Goal: Complete Application Form: Complete application form

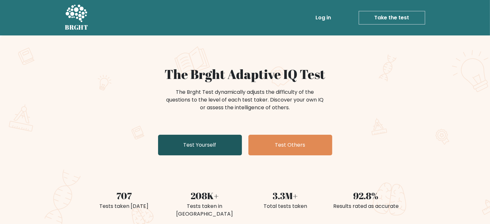
click at [210, 152] on link "Test Yourself" at bounding box center [200, 145] width 84 height 21
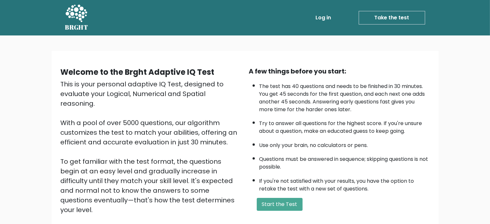
scroll to position [19, 0]
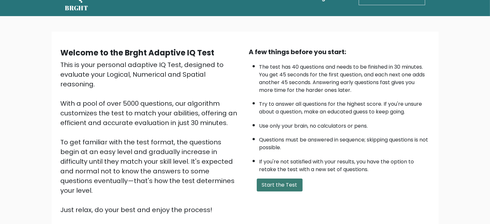
click at [290, 182] on button "Start the Test" at bounding box center [280, 185] width 46 height 13
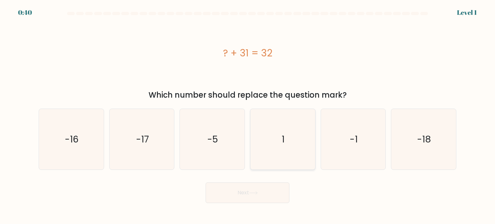
click at [286, 117] on icon "1" at bounding box center [282, 139] width 61 height 61
click at [248, 115] on input "d. 1" at bounding box center [247, 113] width 0 height 3
radio input "true"
click at [260, 190] on button "Next" at bounding box center [248, 192] width 84 height 21
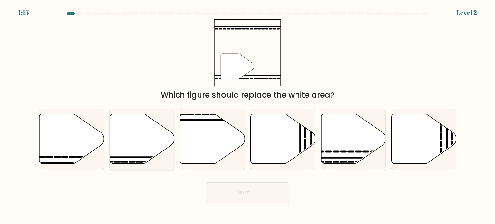
click at [125, 139] on icon at bounding box center [142, 139] width 65 height 50
click at [247, 115] on input "b." at bounding box center [247, 113] width 0 height 3
radio input "true"
click at [219, 191] on button "Next" at bounding box center [248, 192] width 84 height 21
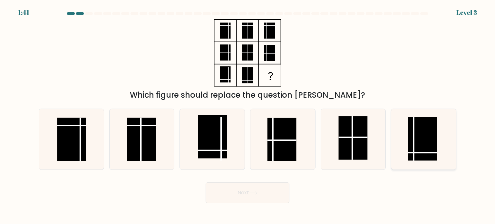
click at [423, 139] on rect at bounding box center [422, 139] width 29 height 44
click at [248, 115] on input "f." at bounding box center [247, 113] width 0 height 3
radio input "true"
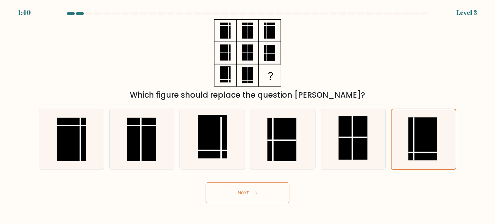
click at [252, 191] on icon at bounding box center [253, 193] width 9 height 4
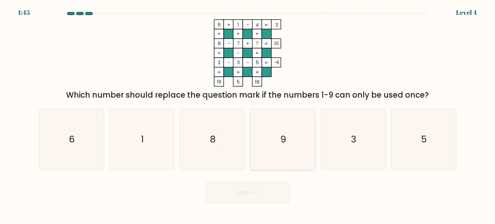
click at [275, 132] on icon "9" at bounding box center [282, 139] width 61 height 61
click at [248, 115] on input "d. 9" at bounding box center [247, 113] width 0 height 3
radio input "true"
click at [257, 190] on button "Next" at bounding box center [248, 192] width 84 height 21
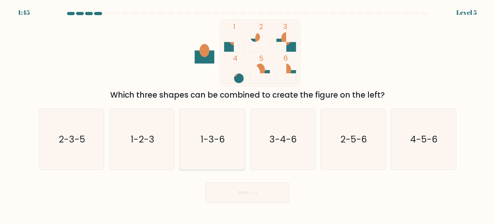
click at [210, 158] on icon "1-3-6" at bounding box center [212, 139] width 61 height 61
click at [247, 115] on input "c. 1-3-6" at bounding box center [247, 113] width 0 height 3
radio input "true"
click at [236, 198] on button "Next" at bounding box center [248, 192] width 84 height 21
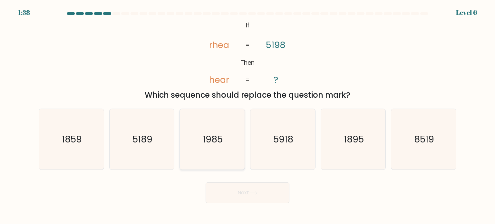
click at [231, 131] on icon "1985" at bounding box center [212, 139] width 61 height 61
click at [247, 115] on input "c. 1985" at bounding box center [247, 113] width 0 height 3
radio input "true"
click at [241, 193] on button "Next" at bounding box center [248, 192] width 84 height 21
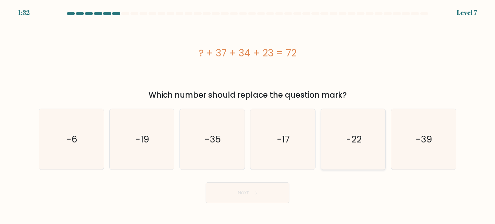
click at [356, 134] on text "-22" at bounding box center [353, 138] width 15 height 13
click at [248, 115] on input "e. -22" at bounding box center [247, 113] width 0 height 3
radio input "true"
click at [257, 192] on icon at bounding box center [253, 193] width 9 height 4
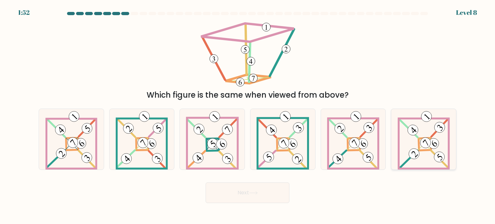
click at [426, 168] on 124 at bounding box center [424, 143] width 50 height 50
click at [248, 115] on input "f." at bounding box center [247, 113] width 0 height 3
radio input "true"
click at [251, 199] on button "Next" at bounding box center [248, 192] width 84 height 21
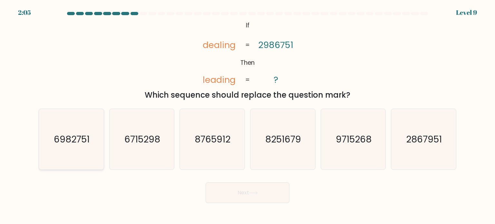
click at [88, 150] on icon "6982751" at bounding box center [71, 139] width 61 height 61
click at [247, 115] on input "a. 6982751" at bounding box center [247, 113] width 0 height 3
radio input "true"
click at [243, 189] on button "Next" at bounding box center [248, 192] width 84 height 21
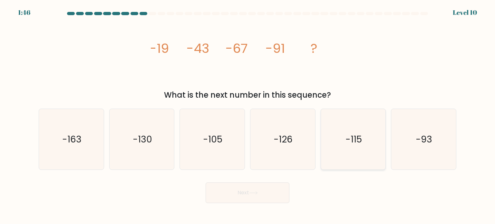
click at [346, 141] on text "-115" at bounding box center [353, 138] width 16 height 13
click at [248, 115] on input "e. -115" at bounding box center [247, 113] width 0 height 3
radio input "true"
click at [246, 189] on button "Next" at bounding box center [248, 192] width 84 height 21
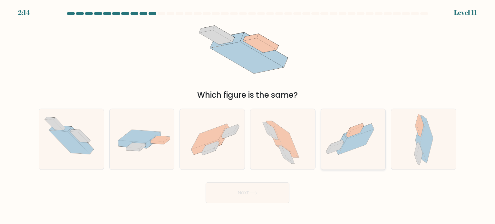
click at [347, 132] on icon at bounding box center [354, 129] width 16 height 12
click at [248, 115] on input "e." at bounding box center [247, 113] width 0 height 3
radio input "true"
click at [249, 188] on button "Next" at bounding box center [248, 192] width 84 height 21
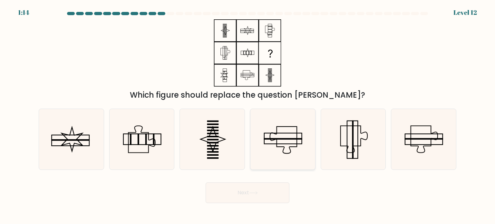
click at [274, 139] on rect at bounding box center [283, 139] width 38 height 2
click at [248, 115] on input "d." at bounding box center [247, 113] width 0 height 3
radio input "true"
click at [263, 195] on button "Next" at bounding box center [248, 192] width 84 height 21
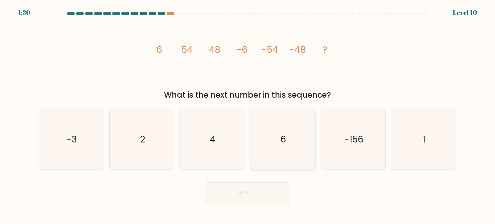
click at [265, 129] on icon "6" at bounding box center [282, 139] width 61 height 61
click at [248, 115] on input "d. 6" at bounding box center [247, 113] width 0 height 3
radio input "true"
click at [258, 184] on button "Next" at bounding box center [248, 192] width 84 height 21
click at [256, 189] on button "Next" at bounding box center [248, 192] width 84 height 21
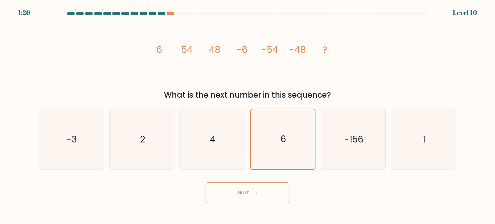
click at [256, 189] on button "Next" at bounding box center [248, 192] width 84 height 21
click at [249, 194] on button "Next" at bounding box center [248, 192] width 84 height 21
click at [277, 142] on icon "6" at bounding box center [283, 139] width 60 height 60
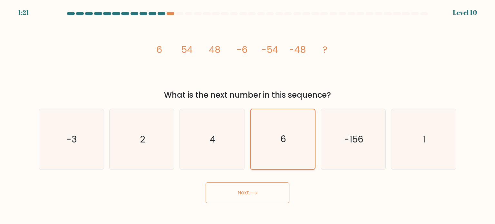
click at [248, 115] on input "d. 6" at bounding box center [247, 113] width 0 height 3
click at [256, 187] on button "Next" at bounding box center [248, 192] width 84 height 21
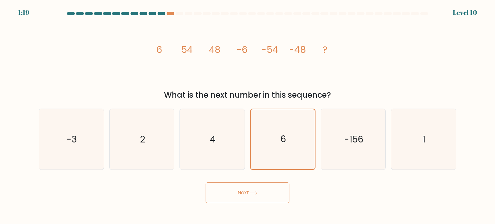
click at [256, 187] on button "Next" at bounding box center [248, 192] width 84 height 21
click at [272, 133] on icon "6" at bounding box center [283, 139] width 60 height 60
click at [248, 115] on input "d. 6" at bounding box center [247, 113] width 0 height 3
click at [247, 194] on button "Next" at bounding box center [248, 192] width 84 height 21
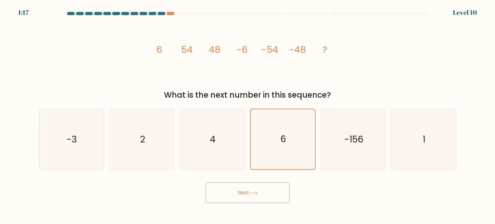
click at [247, 194] on button "Next" at bounding box center [248, 192] width 84 height 21
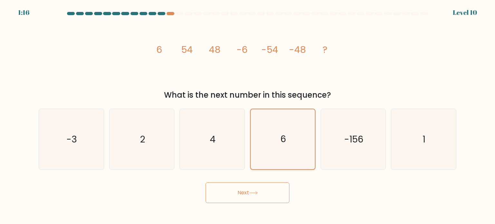
click at [260, 158] on icon "6" at bounding box center [283, 139] width 60 height 60
click at [248, 115] on input "d. 6" at bounding box center [247, 113] width 0 height 3
click at [260, 158] on icon "6" at bounding box center [283, 139] width 60 height 60
click at [248, 115] on input "d. 6" at bounding box center [247, 113] width 0 height 3
click at [260, 158] on icon "6" at bounding box center [283, 139] width 60 height 60
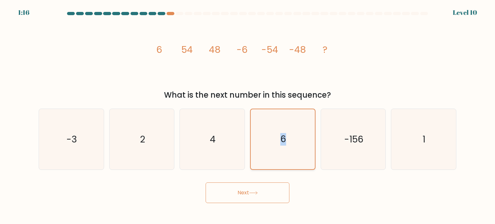
click at [248, 115] on input "d. 6" at bounding box center [247, 113] width 0 height 3
click at [262, 176] on form at bounding box center [247, 107] width 495 height 191
click at [216, 159] on icon "4" at bounding box center [212, 139] width 61 height 61
click at [247, 115] on input "c. 4" at bounding box center [247, 113] width 0 height 3
radio input "true"
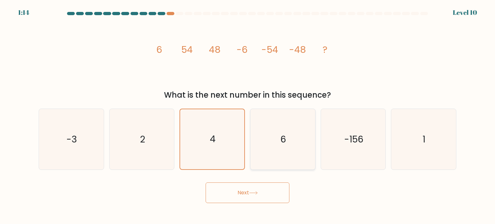
click at [277, 154] on icon "6" at bounding box center [282, 139] width 61 height 61
click at [248, 115] on input "d. 6" at bounding box center [247, 113] width 0 height 3
radio input "true"
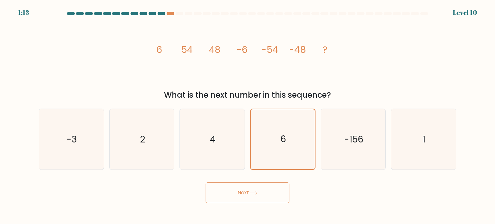
click at [258, 188] on button "Next" at bounding box center [248, 192] width 84 height 21
click at [228, 198] on button "Next" at bounding box center [248, 192] width 84 height 21
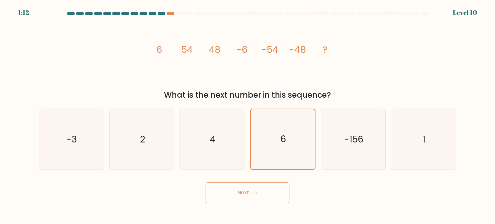
click at [228, 198] on button "Next" at bounding box center [248, 192] width 84 height 21
click at [286, 146] on icon "6" at bounding box center [283, 139] width 60 height 60
click at [248, 115] on input "d. 6" at bounding box center [247, 113] width 0 height 3
click at [286, 146] on icon "6" at bounding box center [283, 139] width 60 height 60
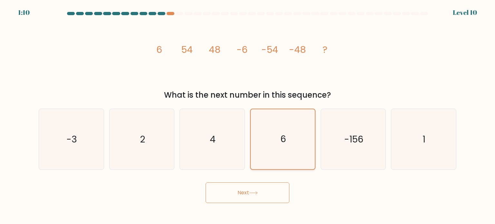
click at [248, 115] on input "d. 6" at bounding box center [247, 113] width 0 height 3
click at [286, 146] on icon "6" at bounding box center [283, 139] width 60 height 60
click at [248, 115] on input "d. 6" at bounding box center [247, 113] width 0 height 3
click at [286, 146] on icon "6" at bounding box center [283, 139] width 60 height 60
click at [248, 115] on input "d. 6" at bounding box center [247, 113] width 0 height 3
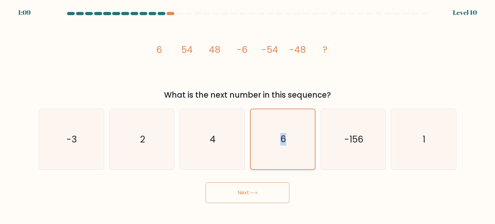
click at [286, 146] on icon "6" at bounding box center [283, 139] width 60 height 60
click at [248, 115] on input "d. 6" at bounding box center [247, 113] width 0 height 3
click at [286, 146] on icon "6" at bounding box center [283, 139] width 60 height 60
click at [248, 115] on input "d. 6" at bounding box center [247, 113] width 0 height 3
click at [281, 154] on icon "6" at bounding box center [283, 139] width 60 height 60
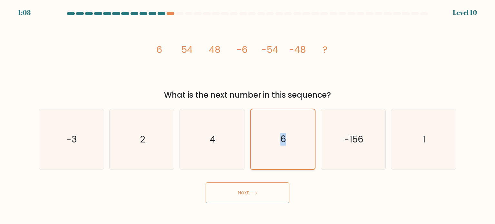
click at [248, 115] on input "d. 6" at bounding box center [247, 113] width 0 height 3
click at [265, 176] on form at bounding box center [247, 107] width 495 height 191
click at [254, 189] on button "Next" at bounding box center [248, 192] width 84 height 21
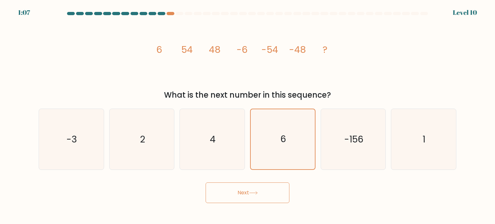
click at [254, 189] on button "Next" at bounding box center [248, 192] width 84 height 21
click at [189, 144] on icon "4" at bounding box center [212, 139] width 61 height 61
click at [247, 115] on input "c. 4" at bounding box center [247, 113] width 0 height 3
radio input "true"
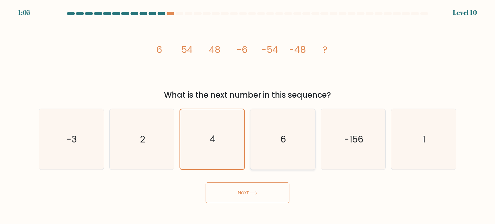
click at [281, 155] on icon "6" at bounding box center [282, 139] width 61 height 61
click at [248, 115] on input "d. 6" at bounding box center [247, 113] width 0 height 3
radio input "true"
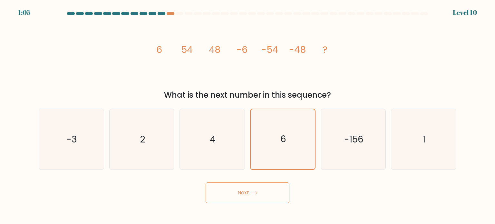
click at [258, 211] on body "1:05 Level 10" at bounding box center [247, 112] width 495 height 224
click at [246, 196] on button "Next" at bounding box center [248, 192] width 84 height 21
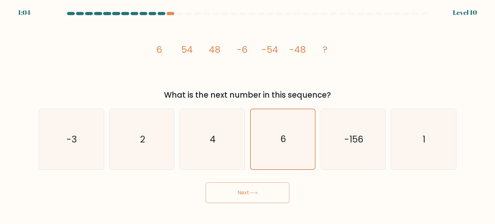
click at [246, 196] on button "Next" at bounding box center [248, 192] width 84 height 21
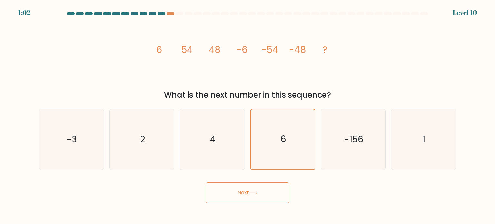
click at [246, 196] on button "Next" at bounding box center [248, 192] width 84 height 21
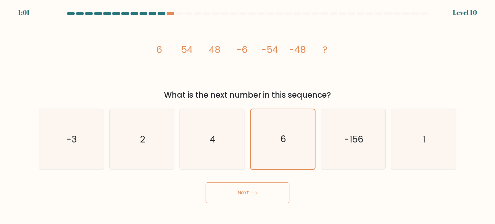
click at [246, 196] on button "Next" at bounding box center [248, 192] width 84 height 21
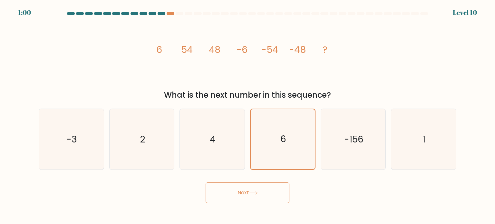
click at [246, 196] on button "Next" at bounding box center [248, 192] width 84 height 21
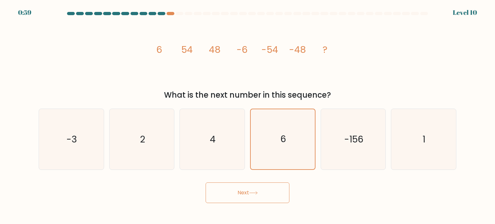
click at [246, 196] on button "Next" at bounding box center [248, 192] width 84 height 21
click at [269, 199] on button "Next" at bounding box center [248, 192] width 84 height 21
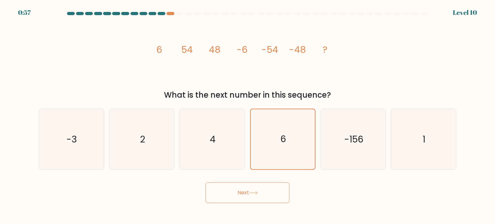
click at [269, 199] on button "Next" at bounding box center [248, 192] width 84 height 21
click at [297, 140] on icon "6" at bounding box center [283, 139] width 60 height 60
click at [248, 115] on input "d. 6" at bounding box center [247, 113] width 0 height 3
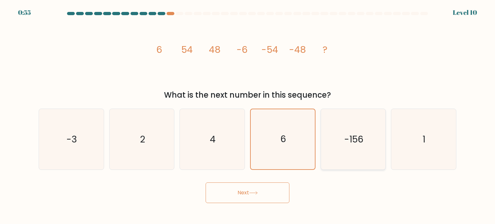
click at [350, 146] on icon "-156" at bounding box center [353, 139] width 61 height 61
click at [248, 115] on input "e. -156" at bounding box center [247, 113] width 0 height 3
radio input "true"
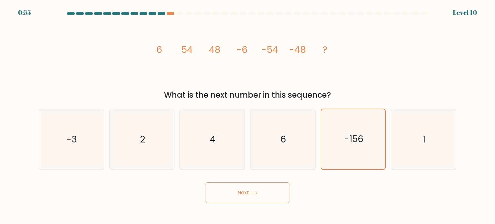
click at [255, 198] on button "Next" at bounding box center [248, 192] width 84 height 21
click at [266, 139] on icon "6" at bounding box center [282, 139] width 61 height 61
click at [248, 115] on input "d. 6" at bounding box center [247, 113] width 0 height 3
radio input "true"
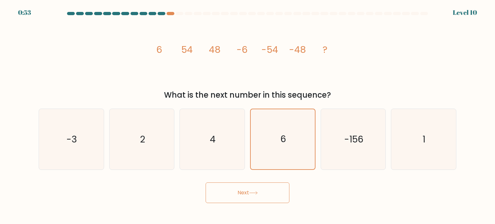
click at [253, 192] on icon at bounding box center [253, 193] width 9 height 4
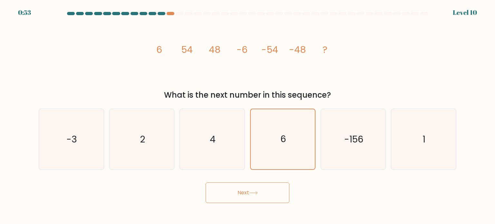
click at [253, 192] on icon at bounding box center [253, 193] width 9 height 4
drag, startPoint x: 253, startPoint y: 192, endPoint x: 270, endPoint y: 126, distance: 67.6
click at [253, 191] on icon at bounding box center [253, 193] width 9 height 4
click at [270, 125] on icon "6" at bounding box center [283, 139] width 60 height 60
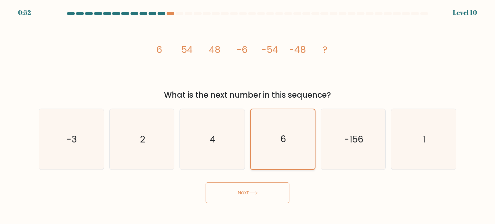
click at [248, 115] on input "d. 6" at bounding box center [247, 113] width 0 height 3
click at [282, 131] on icon "6" at bounding box center [283, 139] width 60 height 60
click at [248, 115] on input "d. 6" at bounding box center [247, 113] width 0 height 3
click at [252, 190] on button "Next" at bounding box center [248, 192] width 84 height 21
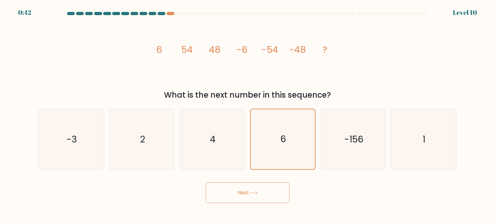
click at [252, 190] on button "Next" at bounding box center [248, 192] width 84 height 21
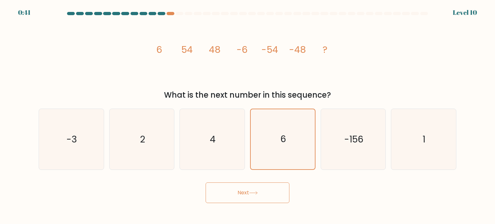
click at [252, 190] on button "Next" at bounding box center [248, 192] width 84 height 21
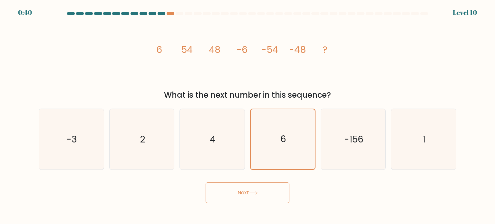
click at [252, 190] on button "Next" at bounding box center [248, 192] width 84 height 21
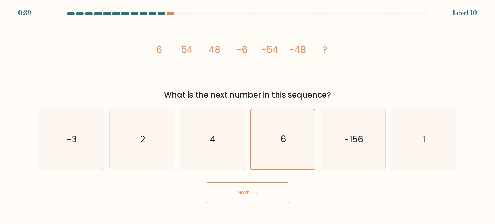
click at [252, 190] on button "Next" at bounding box center [248, 192] width 84 height 21
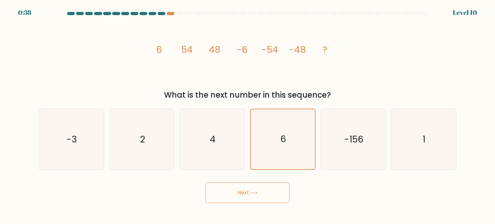
click at [252, 190] on button "Next" at bounding box center [248, 192] width 84 height 21
click at [267, 137] on icon "6" at bounding box center [283, 139] width 60 height 60
click at [248, 115] on input "d. 6" at bounding box center [247, 113] width 0 height 3
click at [252, 188] on button "Next" at bounding box center [248, 192] width 84 height 21
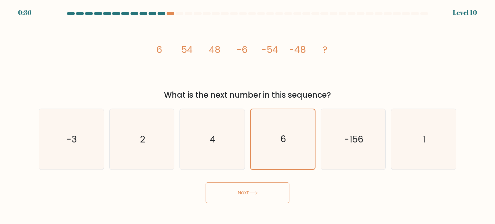
drag, startPoint x: 252, startPoint y: 188, endPoint x: 217, endPoint y: 204, distance: 38.2
click at [219, 203] on body "0:36 Level 10" at bounding box center [247, 112] width 495 height 224
click at [217, 204] on body "0:36 Level 10" at bounding box center [247, 112] width 495 height 224
click at [257, 190] on button "Next" at bounding box center [248, 192] width 84 height 21
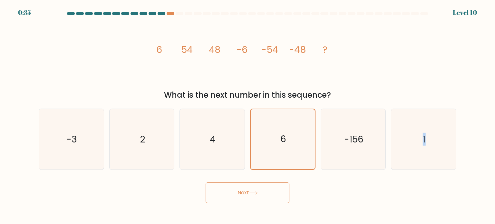
click at [257, 190] on button "Next" at bounding box center [248, 192] width 84 height 21
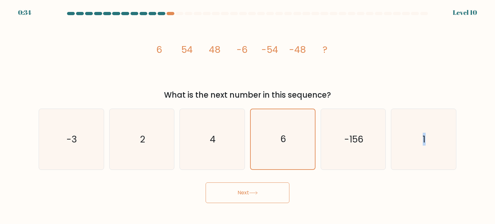
click at [257, 190] on button "Next" at bounding box center [248, 192] width 84 height 21
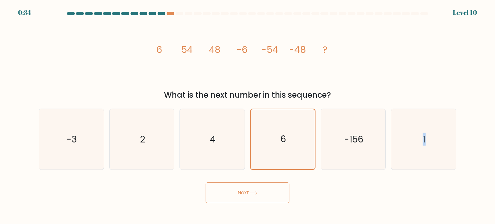
click at [206, 182] on button "Next" at bounding box center [248, 192] width 84 height 21
click at [302, 92] on div "What is the next number in this sequence?" at bounding box center [248, 95] width 410 height 12
click at [285, 129] on icon "6" at bounding box center [283, 139] width 60 height 60
click at [248, 115] on input "d. 6" at bounding box center [247, 113] width 0 height 3
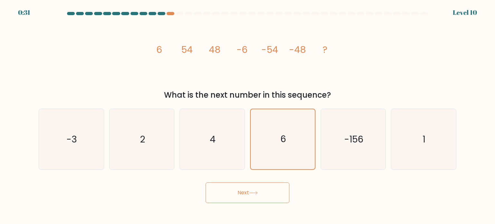
click at [247, 188] on button "Next" at bounding box center [248, 192] width 84 height 21
click at [206, 182] on button "Next" at bounding box center [248, 192] width 84 height 21
click at [247, 188] on button "Next" at bounding box center [248, 192] width 84 height 21
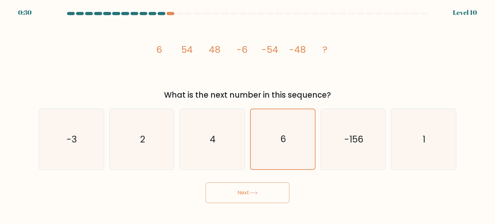
click at [247, 188] on button "Next" at bounding box center [248, 192] width 84 height 21
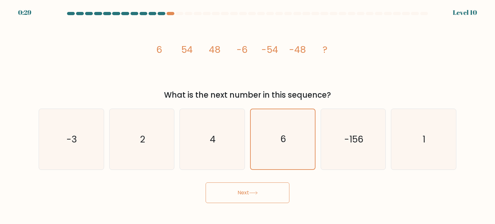
click at [247, 188] on button "Next" at bounding box center [248, 192] width 84 height 21
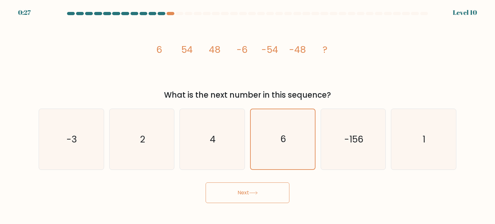
click at [247, 188] on button "Next" at bounding box center [248, 192] width 84 height 21
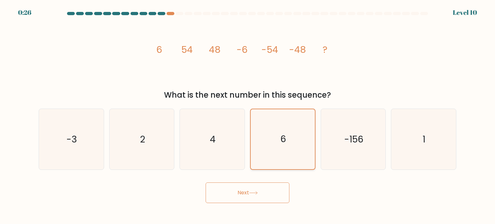
click at [268, 144] on icon "6" at bounding box center [283, 139] width 60 height 60
click at [248, 115] on input "d. 6" at bounding box center [247, 113] width 0 height 3
click at [250, 197] on button "Next" at bounding box center [248, 192] width 84 height 21
click at [277, 131] on icon "6" at bounding box center [282, 139] width 61 height 61
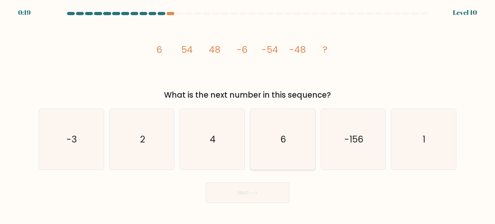
click at [248, 115] on input "d. 6" at bounding box center [247, 113] width 0 height 3
radio input "true"
click at [260, 181] on div "Next" at bounding box center [247, 190] width 425 height 25
click at [253, 196] on button "Next" at bounding box center [248, 192] width 84 height 21
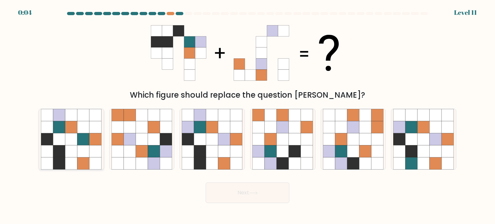
click at [91, 153] on icon at bounding box center [96, 151] width 12 height 12
click at [247, 115] on input "a." at bounding box center [247, 113] width 0 height 3
radio input "true"
click at [246, 192] on button "Next" at bounding box center [248, 192] width 84 height 21
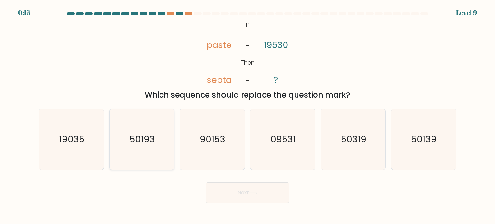
click at [144, 123] on icon "50193" at bounding box center [142, 139] width 61 height 61
click at [247, 115] on input "b. 50193" at bounding box center [247, 113] width 0 height 3
radio input "true"
click at [240, 195] on button "Next" at bounding box center [248, 192] width 84 height 21
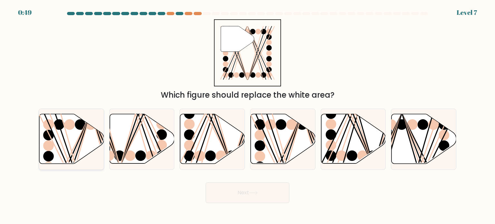
click at [77, 122] on ellipse at bounding box center [80, 124] width 11 height 11
click at [247, 115] on input "a." at bounding box center [247, 113] width 0 height 3
radio input "true"
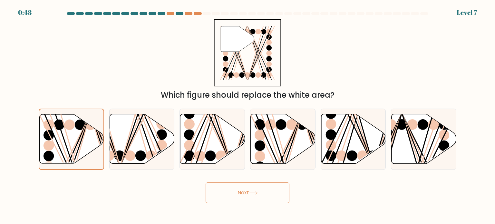
click at [266, 199] on button "Next" at bounding box center [248, 192] width 84 height 21
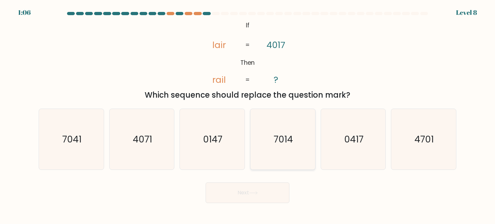
click at [308, 141] on icon "7014" at bounding box center [282, 139] width 61 height 61
click at [248, 115] on input "d. 7014" at bounding box center [247, 113] width 0 height 3
radio input "true"
click at [258, 196] on button "Next" at bounding box center [248, 192] width 84 height 21
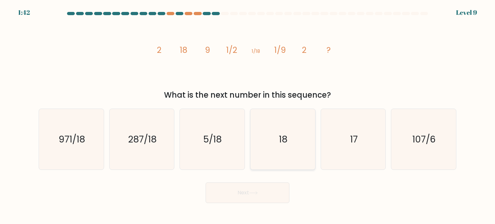
click at [277, 127] on icon "18" at bounding box center [282, 139] width 61 height 61
click at [248, 115] on input "d. 18" at bounding box center [247, 113] width 0 height 3
radio input "true"
click at [263, 194] on button "Next" at bounding box center [248, 192] width 84 height 21
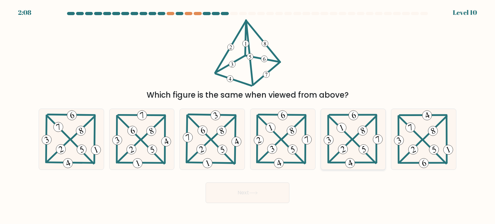
click at [356, 147] on icon at bounding box center [353, 139] width 62 height 61
click at [248, 115] on input "e." at bounding box center [247, 113] width 0 height 3
radio input "true"
click at [263, 192] on button "Next" at bounding box center [248, 192] width 84 height 21
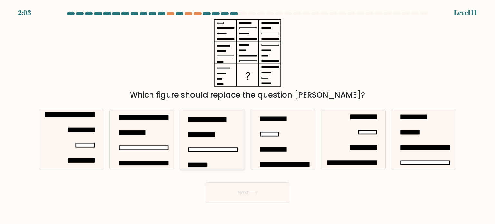
click at [220, 141] on icon at bounding box center [212, 139] width 61 height 61
click at [247, 115] on input "c." at bounding box center [247, 113] width 0 height 3
radio input "true"
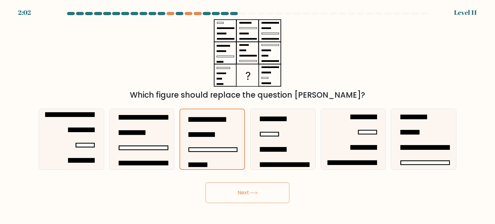
click at [240, 200] on button "Next" at bounding box center [248, 192] width 84 height 21
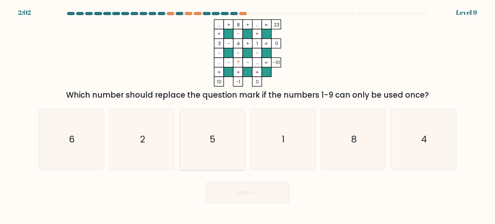
click at [227, 138] on icon "5" at bounding box center [212, 139] width 61 height 61
click at [247, 115] on input "c. 5" at bounding box center [247, 113] width 0 height 3
radio input "true"
click at [250, 192] on icon at bounding box center [253, 193] width 9 height 4
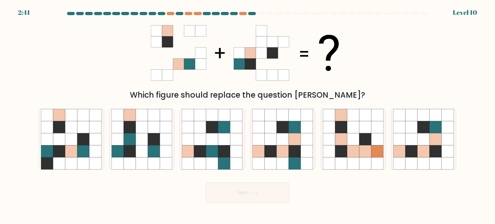
click at [250, 192] on icon at bounding box center [253, 193] width 9 height 4
click at [333, 194] on div "Next" at bounding box center [247, 190] width 425 height 25
click at [303, 156] on icon at bounding box center [307, 151] width 12 height 12
click at [248, 115] on input "d." at bounding box center [247, 113] width 0 height 3
radio input "true"
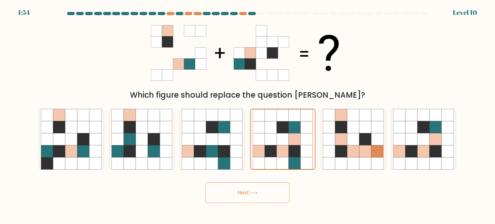
click at [259, 197] on button "Next" at bounding box center [248, 192] width 84 height 21
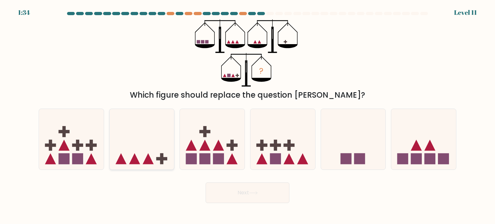
click at [150, 148] on icon at bounding box center [142, 138] width 65 height 53
click at [247, 115] on input "b." at bounding box center [247, 113] width 0 height 3
radio input "true"
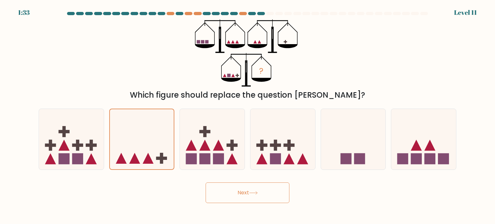
click at [226, 187] on button "Next" at bounding box center [248, 192] width 84 height 21
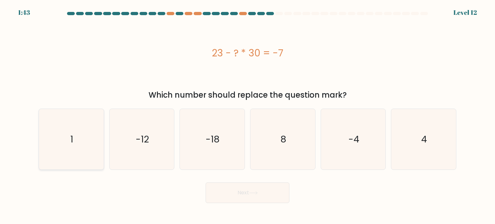
click at [81, 132] on icon "1" at bounding box center [71, 139] width 61 height 61
click at [247, 115] on input "a. 1" at bounding box center [247, 113] width 0 height 3
radio input "true"
click at [219, 193] on button "Next" at bounding box center [248, 192] width 84 height 21
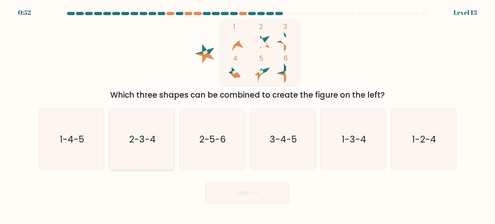
click at [155, 141] on text "2-3-4" at bounding box center [142, 138] width 27 height 13
click at [247, 115] on input "b. 2-3-4" at bounding box center [247, 113] width 0 height 3
radio input "true"
click at [239, 191] on button "Next" at bounding box center [248, 192] width 84 height 21
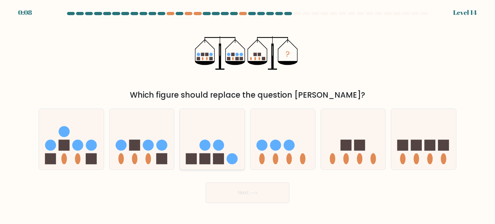
click at [207, 148] on circle at bounding box center [204, 145] width 11 height 11
click at [247, 115] on input "c." at bounding box center [247, 113] width 0 height 3
radio input "true"
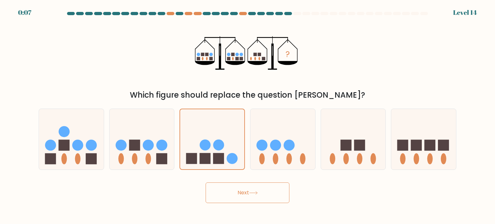
click at [228, 192] on button "Next" at bounding box center [248, 192] width 84 height 21
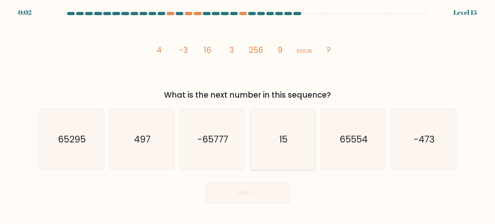
click at [283, 120] on icon "15" at bounding box center [282, 139] width 61 height 61
click at [248, 115] on input "d. 15" at bounding box center [247, 113] width 0 height 3
radio input "true"
click at [266, 191] on button "Next" at bounding box center [248, 192] width 84 height 21
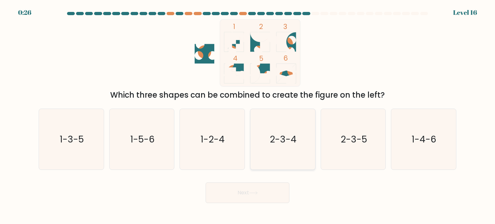
click at [275, 135] on text "2-3-4" at bounding box center [283, 138] width 27 height 13
click at [248, 115] on input "d. 2-3-4" at bounding box center [247, 113] width 0 height 3
radio input "true"
click at [254, 194] on icon at bounding box center [253, 193] width 9 height 4
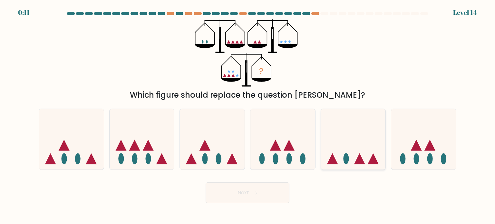
click at [338, 137] on icon at bounding box center [353, 138] width 65 height 53
click at [248, 115] on input "e." at bounding box center [247, 113] width 0 height 3
radio input "true"
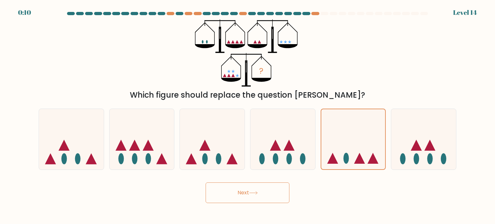
click at [256, 192] on icon at bounding box center [253, 193] width 9 height 4
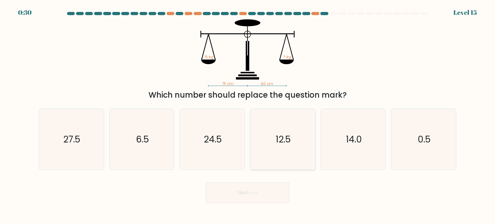
click at [271, 129] on icon "12.5" at bounding box center [282, 139] width 61 height 61
click at [248, 115] on input "d. 12.5" at bounding box center [247, 113] width 0 height 3
radio input "true"
click at [263, 192] on button "Next" at bounding box center [248, 192] width 84 height 21
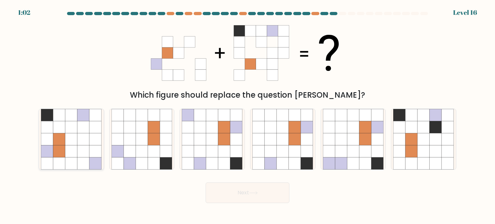
click at [92, 136] on icon at bounding box center [96, 139] width 12 height 12
click at [247, 115] on input "a." at bounding box center [247, 113] width 0 height 3
radio input "true"
click at [244, 195] on button "Next" at bounding box center [248, 192] width 84 height 21
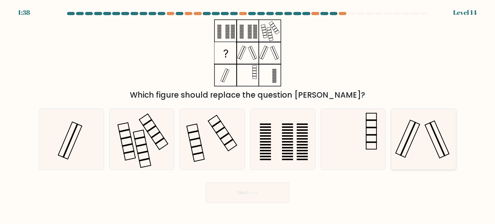
click at [418, 147] on icon at bounding box center [423, 139] width 61 height 61
click at [248, 115] on input "f." at bounding box center [247, 113] width 0 height 3
radio input "true"
click at [256, 195] on button "Next" at bounding box center [248, 192] width 84 height 21
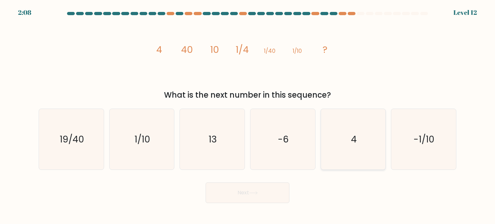
click at [358, 143] on icon "4" at bounding box center [353, 139] width 61 height 61
click at [248, 115] on input "e. 4" at bounding box center [247, 113] width 0 height 3
radio input "true"
click at [272, 187] on button "Next" at bounding box center [248, 192] width 84 height 21
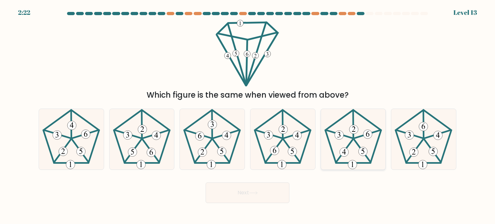
click at [374, 121] on icon at bounding box center [353, 139] width 61 height 61
click at [248, 115] on input "e." at bounding box center [247, 113] width 0 height 3
radio input "true"
click at [265, 195] on button "Next" at bounding box center [248, 192] width 84 height 21
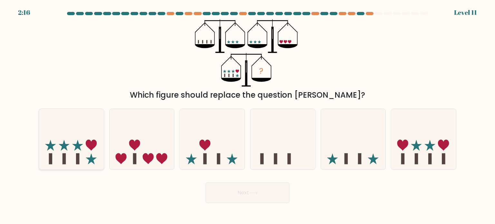
click at [44, 157] on icon at bounding box center [71, 138] width 65 height 53
click at [247, 115] on input "a." at bounding box center [247, 113] width 0 height 3
radio input "true"
click at [223, 194] on button "Next" at bounding box center [248, 192] width 84 height 21
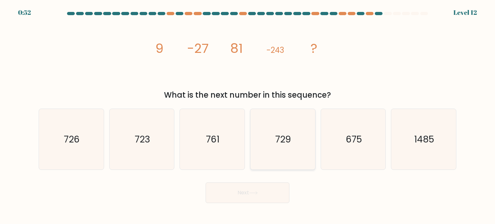
click at [263, 121] on icon "729" at bounding box center [282, 139] width 61 height 61
click at [248, 115] on input "d. 729" at bounding box center [247, 113] width 0 height 3
radio input "true"
click at [254, 197] on button "Next" at bounding box center [248, 192] width 84 height 21
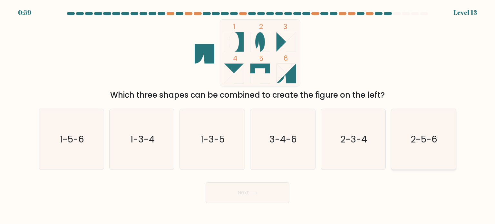
click at [431, 133] on text "2-5-6" at bounding box center [424, 138] width 27 height 13
click at [248, 115] on input "f. 2-5-6" at bounding box center [247, 113] width 0 height 3
radio input "true"
click at [418, 130] on icon "2-5-6" at bounding box center [423, 139] width 60 height 60
click at [248, 115] on input "f. 2-5-6" at bounding box center [247, 113] width 0 height 3
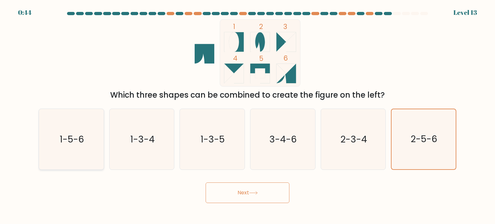
click at [55, 149] on icon "1-5-6" at bounding box center [71, 139] width 61 height 61
click at [247, 115] on input "a. 1-5-6" at bounding box center [247, 113] width 0 height 3
radio input "true"
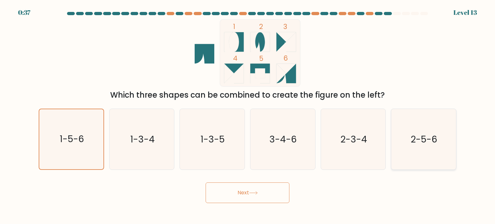
click at [434, 150] on icon "2-5-6" at bounding box center [423, 139] width 61 height 61
click at [248, 115] on input "f. 2-5-6" at bounding box center [247, 113] width 0 height 3
radio input "true"
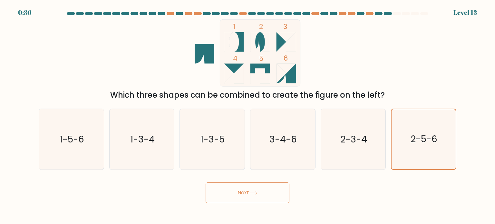
click at [263, 196] on button "Next" at bounding box center [248, 192] width 84 height 21
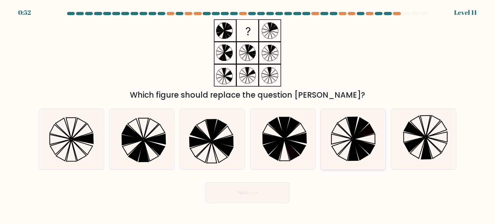
click at [351, 137] on icon at bounding box center [344, 127] width 15 height 21
click at [248, 115] on input "e." at bounding box center [247, 113] width 0 height 3
radio input "true"
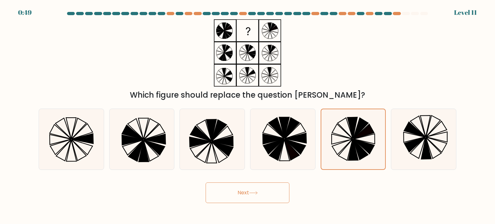
click at [257, 192] on icon at bounding box center [253, 193] width 9 height 4
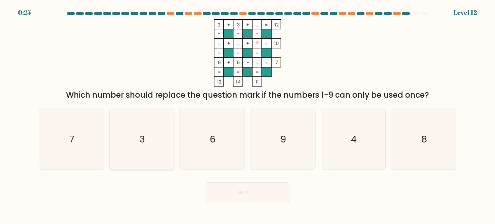
click at [163, 139] on icon "3" at bounding box center [142, 139] width 61 height 61
click at [247, 115] on input "b. 3" at bounding box center [247, 113] width 0 height 3
radio input "true"
click at [247, 198] on button "Next" at bounding box center [248, 192] width 84 height 21
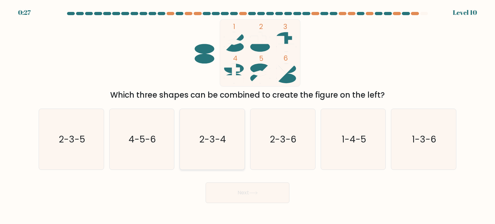
click at [204, 126] on icon "2-3-4" at bounding box center [212, 139] width 61 height 61
click at [247, 115] on input "c. 2-3-4" at bounding box center [247, 113] width 0 height 3
radio input "true"
click at [232, 189] on button "Next" at bounding box center [248, 192] width 84 height 21
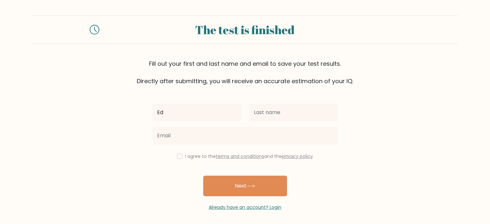
type input "[PERSON_NAME]"
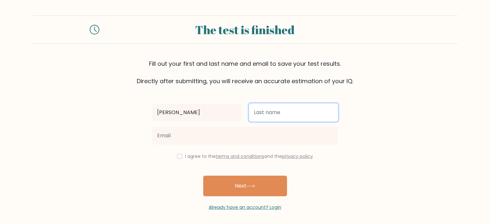
click at [270, 112] on input "text" at bounding box center [293, 112] width 89 height 18
type input "Forca"
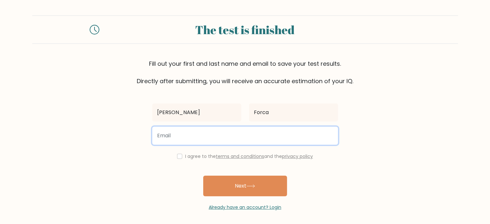
click at [255, 134] on input "email" at bounding box center [245, 136] width 186 height 18
type input "[EMAIL_ADDRESS][DOMAIN_NAME]"
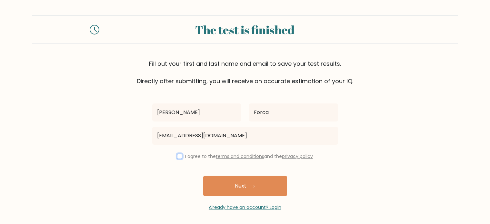
click at [177, 156] on input "checkbox" at bounding box center [179, 156] width 5 height 5
checkbox input "true"
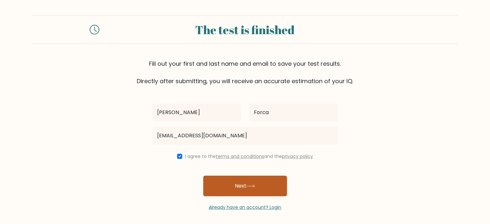
click at [228, 181] on button "Next" at bounding box center [245, 186] width 84 height 21
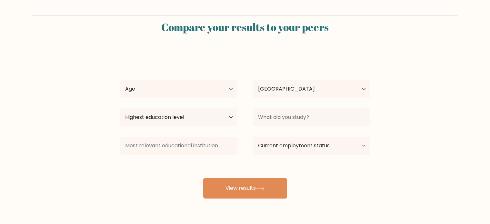
select select "PH"
click at [199, 88] on select "Age Under 18 years old 18-24 years old 25-34 years old 35-44 years old 45-54 ye…" at bounding box center [178, 89] width 117 height 18
select select "18_24"
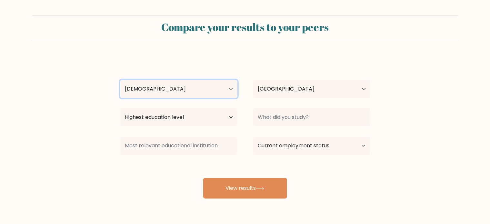
click at [120, 80] on select "Age Under 18 years old 18-24 years old 25-34 years old 35-44 years old 45-54 ye…" at bounding box center [178, 89] width 117 height 18
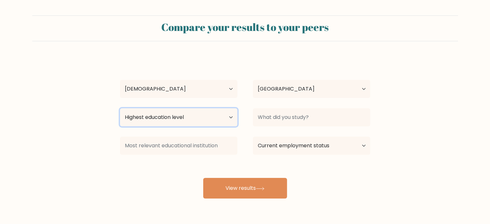
click at [189, 118] on select "Highest education level No schooling Primary Lower Secondary Upper Secondary Oc…" at bounding box center [178, 117] width 117 height 18
select select "bachelors_degree"
click at [120, 108] on select "Highest education level No schooling Primary Lower Secondary Upper Secondary Oc…" at bounding box center [178, 117] width 117 height 18
click at [277, 127] on div at bounding box center [311, 117] width 133 height 23
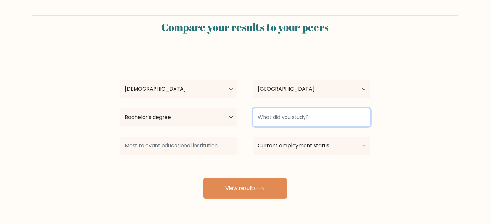
click at [274, 120] on input at bounding box center [311, 117] width 117 height 18
type input "B"
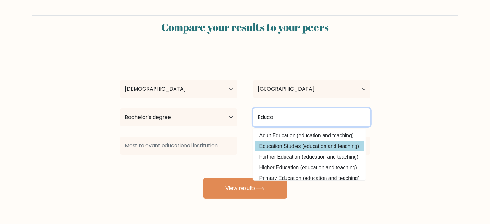
type input "Educa"
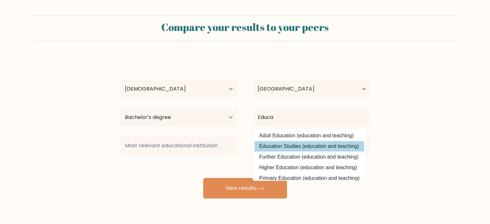
click at [280, 143] on div "Ed Christopher Forca Age Under 18 years old 18-24 years old 25-34 years old 35-…" at bounding box center [245, 128] width 258 height 142
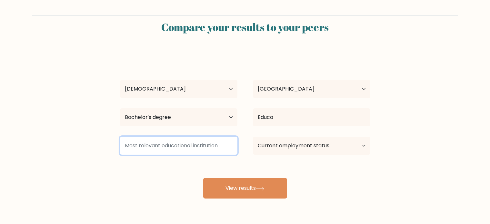
click at [204, 144] on input at bounding box center [178, 146] width 117 height 18
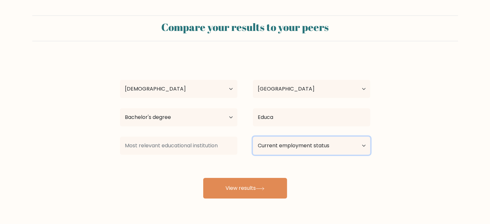
click at [268, 149] on select "Current employment status Employed Student Retired Other / prefer not to answer" at bounding box center [311, 146] width 117 height 18
select select "other"
click at [253, 137] on select "Current employment status Employed Student Retired Other / prefer not to answer" at bounding box center [311, 146] width 117 height 18
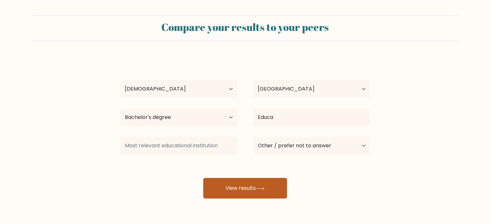
click at [241, 186] on button "View results" at bounding box center [245, 188] width 84 height 21
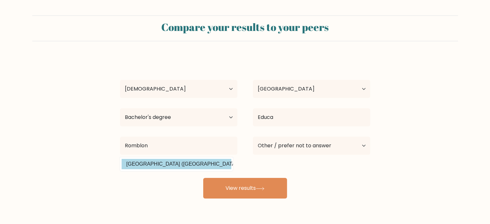
click at [174, 161] on div "Ed Christopher Forca Age Under 18 years old 18-24 years old 25-34 years old 35-…" at bounding box center [245, 128] width 258 height 142
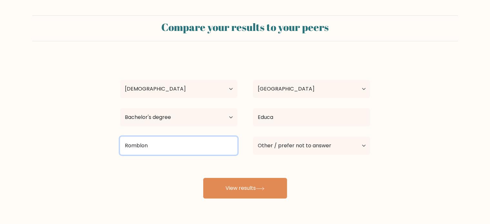
click at [189, 153] on input "Romblon" at bounding box center [178, 146] width 117 height 18
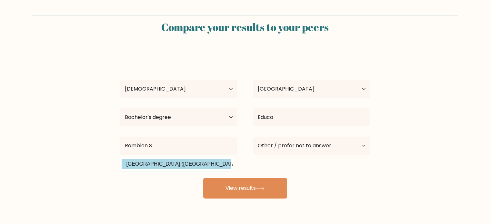
click at [179, 165] on div "Ed Christopher Forca Age Under 18 years old 18-24 years old 25-34 years old 35-…" at bounding box center [245, 128] width 258 height 142
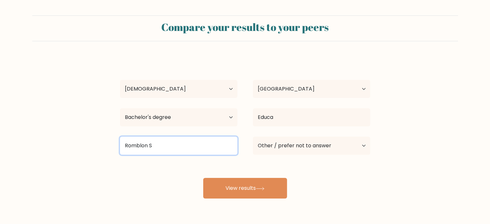
click at [170, 153] on input "Romblon S" at bounding box center [178, 146] width 117 height 18
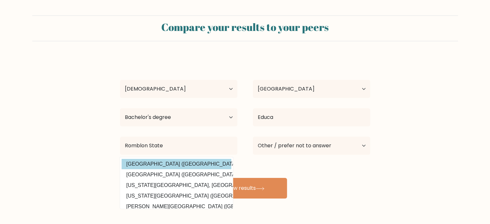
click at [170, 160] on div "Ed Christopher Forca Age Under 18 years old 18-24 years old 25-34 years old 35-…" at bounding box center [245, 128] width 258 height 142
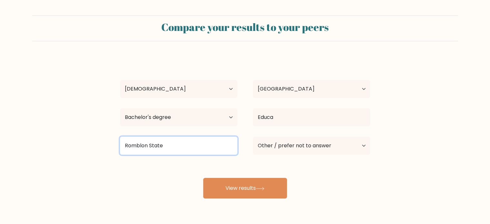
click at [170, 147] on input "Romblon State" at bounding box center [178, 146] width 117 height 18
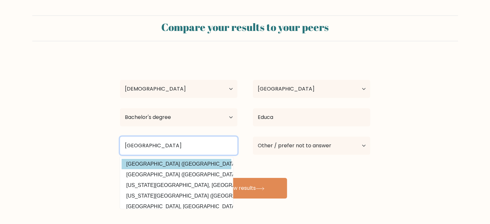
type input "Romblon State University"
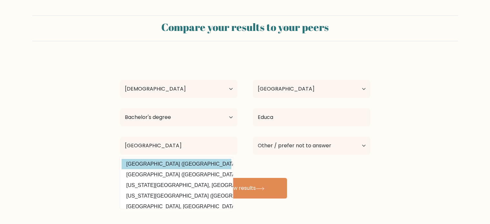
click at [205, 160] on div "Ed Christopher Forca Age Under 18 years old 18-24 years old 25-34 years old 35-…" at bounding box center [245, 128] width 258 height 142
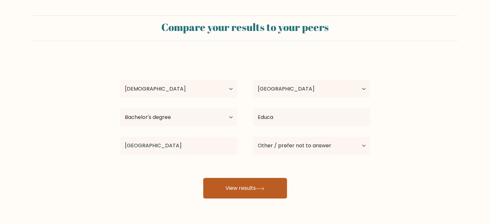
click at [233, 180] on button "View results" at bounding box center [245, 188] width 84 height 21
